Goal: Check status

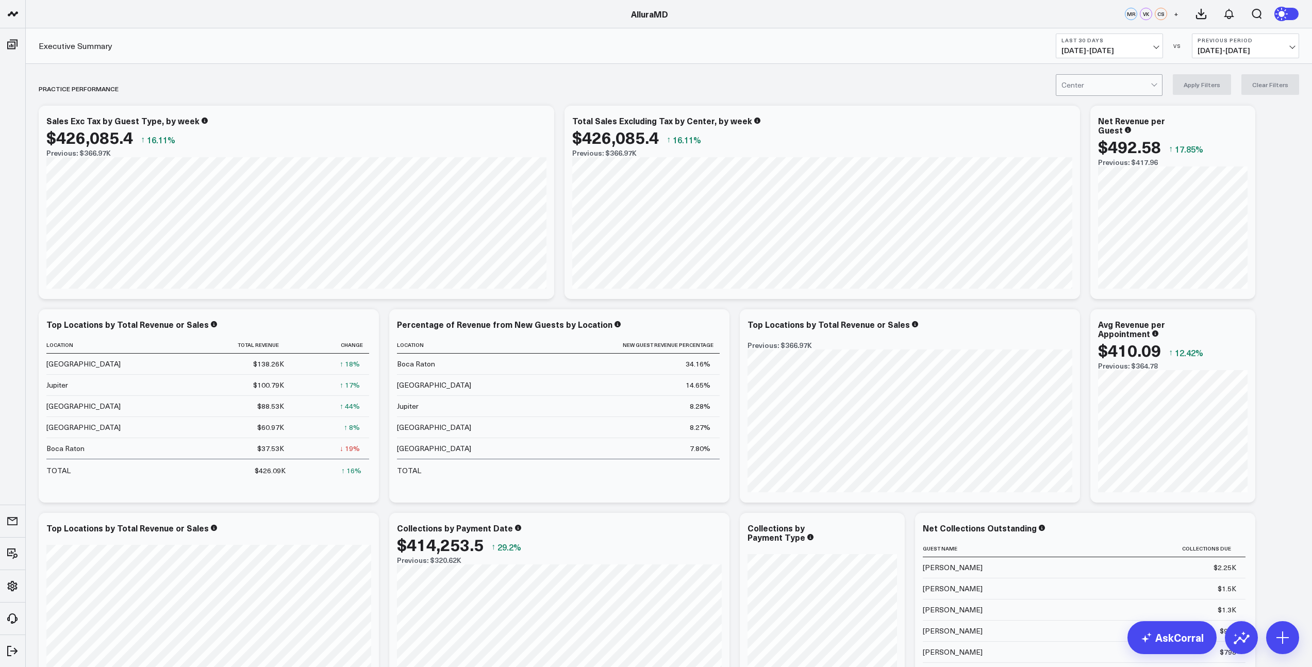
click at [1229, 53] on span "[DATE] - [DATE]" at bounding box center [1246, 50] width 96 height 8
click at [1219, 88] on link "MoM" at bounding box center [1246, 88] width 106 height 20
click at [1239, 643] on icon at bounding box center [1242, 638] width 17 height 17
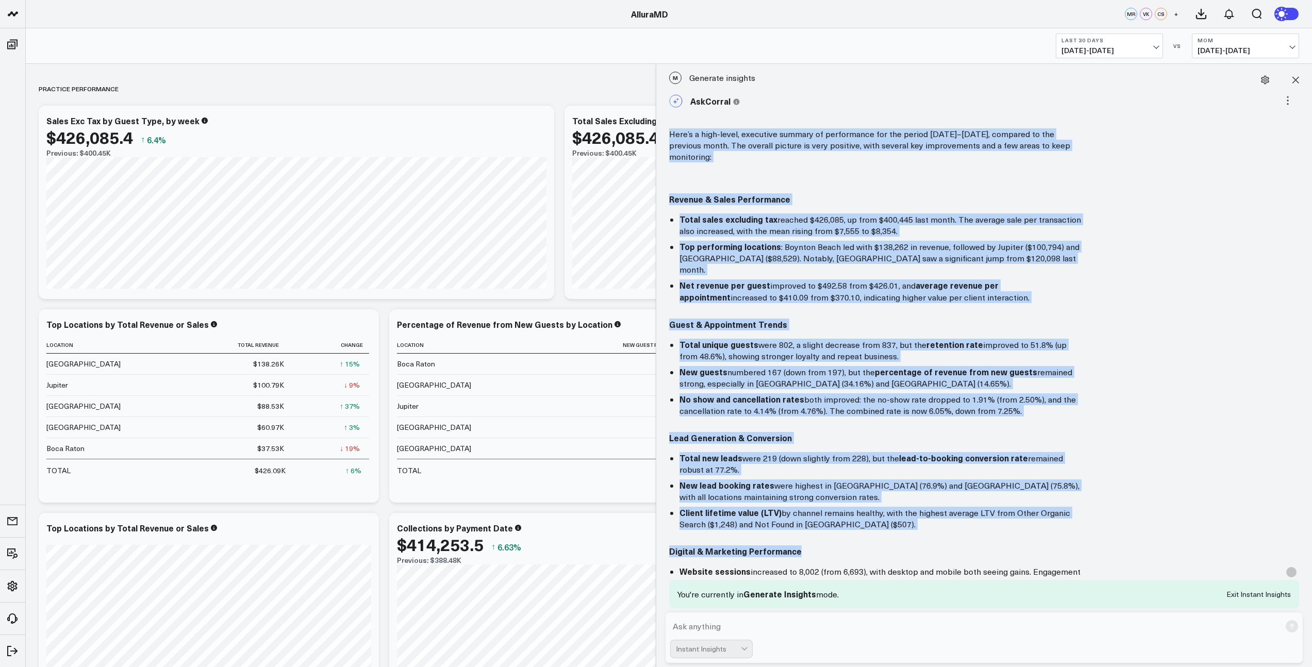
scroll to position [443, 0]
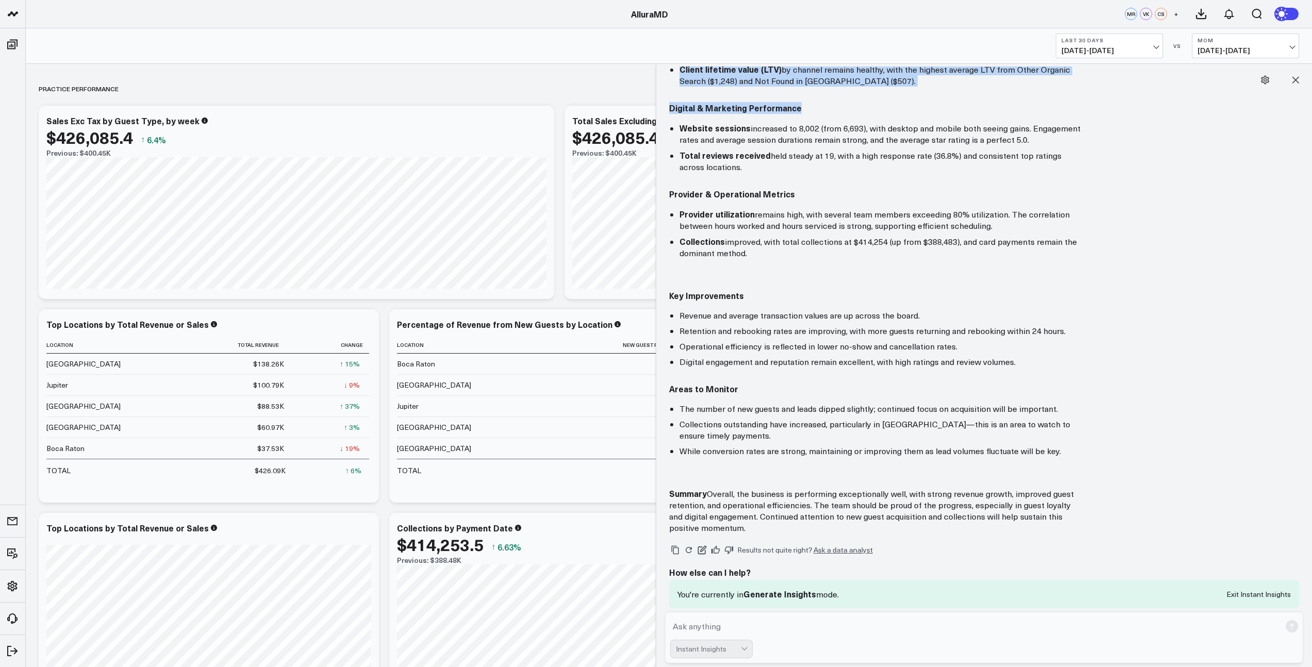
drag, startPoint x: 670, startPoint y: 136, endPoint x: 829, endPoint y: 497, distance: 394.4
click at [828, 501] on div "Here’s a high-level, executive summary of performance for the period [DATE]–[DA…" at bounding box center [984, 109] width 630 height 849
copy div "Lore’i d sita-conse, adipiscin elitsed do eiusmodtemp inc utl etdolo Magnaaliq …"
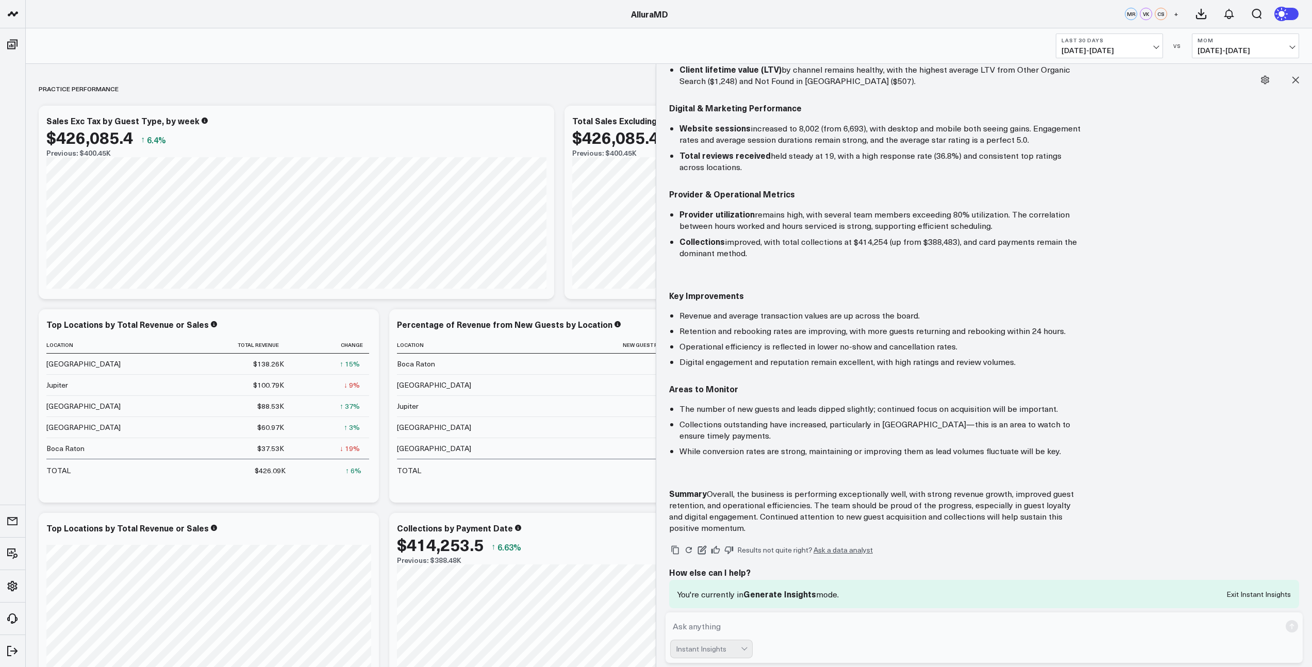
click at [1294, 80] on icon at bounding box center [1296, 80] width 10 height 10
